Goal: Find specific page/section: Find specific page/section

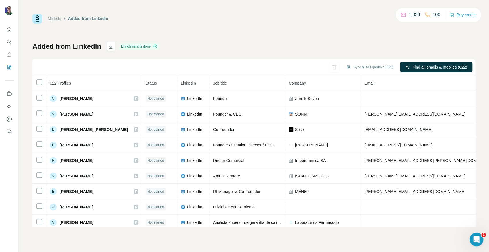
click at [161, 26] on div "My lists / Added from LinkedIn 1,029 100 Buy credits Added from LinkedIn Enrich…" at bounding box center [253, 120] width 443 height 213
